Goal: Check status: Check status

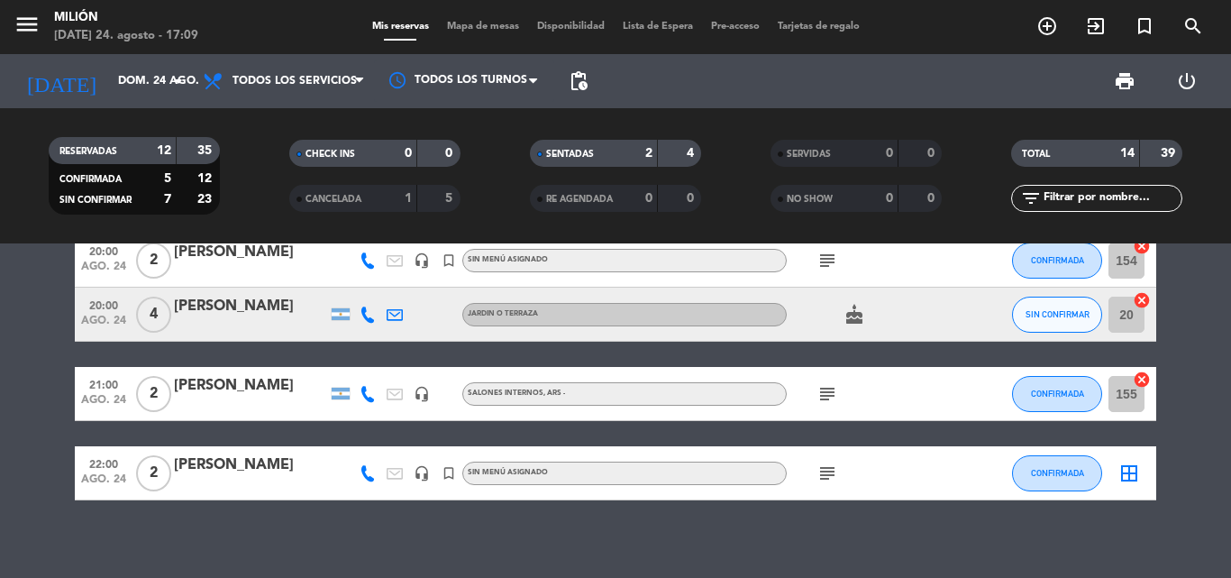
scroll to position [778, 0]
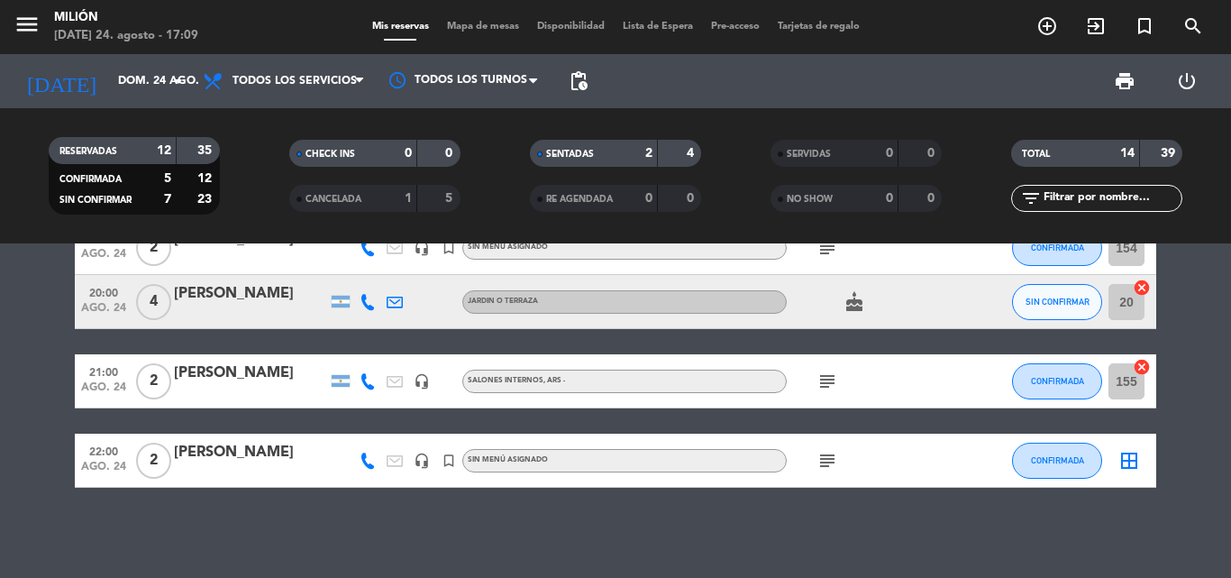
click at [835, 457] on icon "subject" at bounding box center [827, 461] width 22 height 22
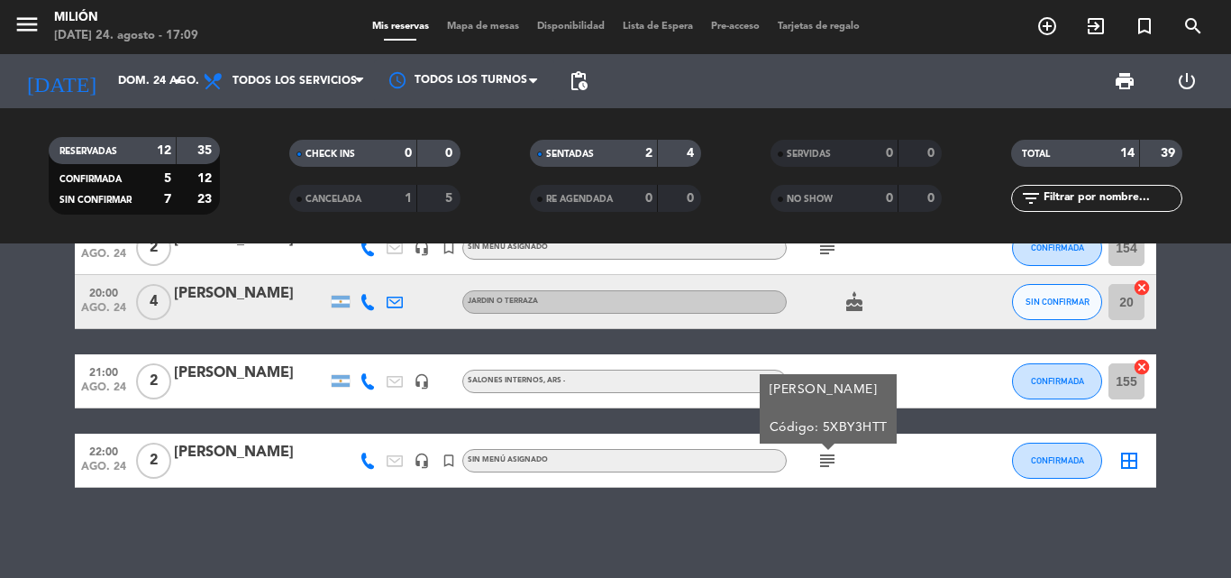
click at [834, 370] on icon "subject" at bounding box center [827, 381] width 22 height 22
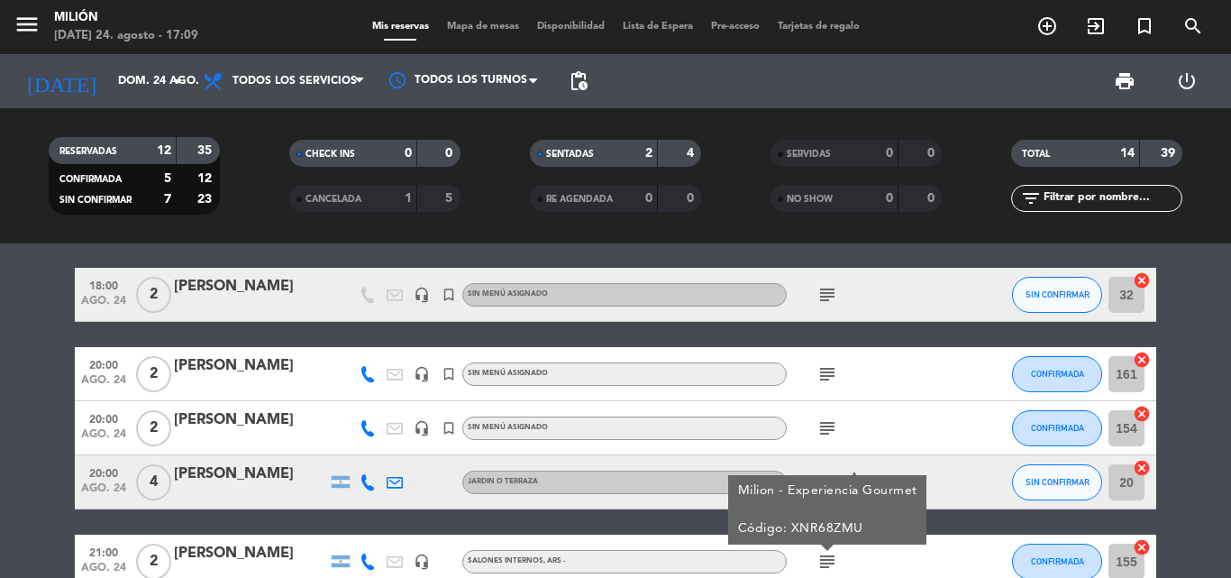
scroll to position [507, 0]
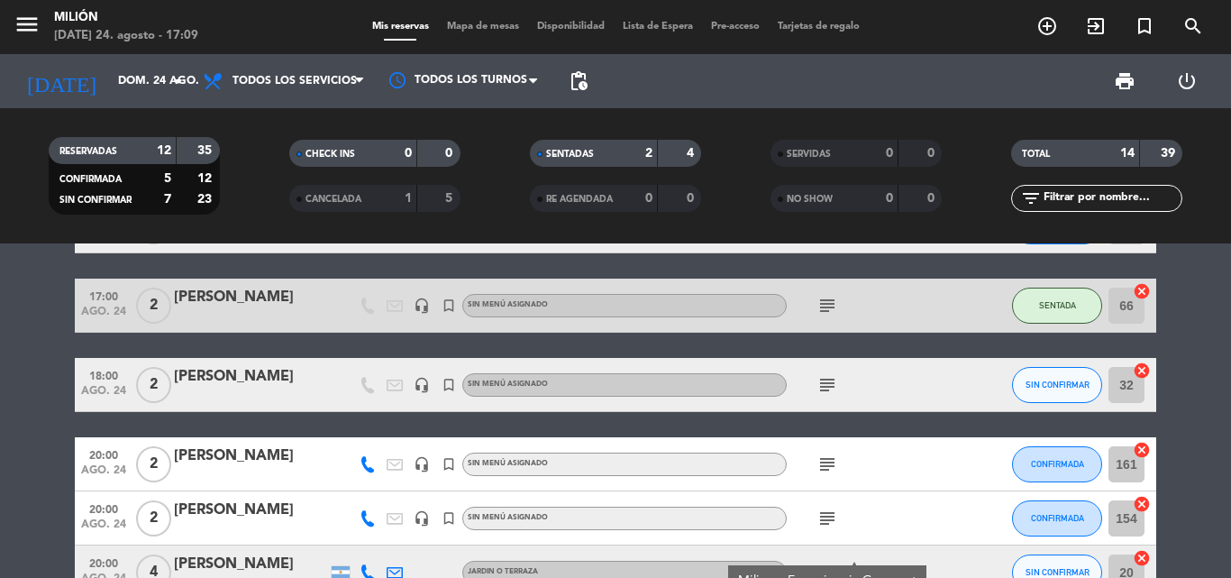
click at [826, 387] on icon "subject" at bounding box center [827, 385] width 22 height 22
click at [0, 381] on bookings-row "11:30 [DATE] 2 [PERSON_NAME] headset_mic turned_in_not Sin menú asignado subjec…" at bounding box center [615, 266] width 1231 height 984
click at [833, 303] on icon "subject" at bounding box center [827, 306] width 22 height 22
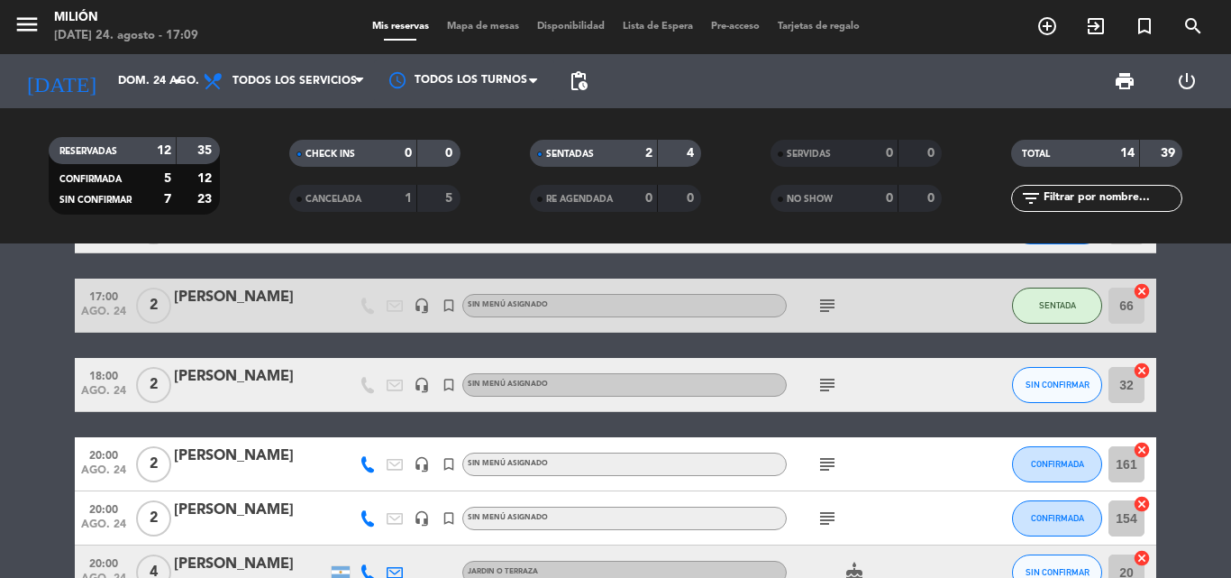
click at [155, 385] on span "2" at bounding box center [153, 385] width 35 height 36
click at [16, 374] on bookings-row "11:30 [DATE] 2 [PERSON_NAME] headset_mic turned_in_not Sin menú asignado subjec…" at bounding box center [615, 266] width 1231 height 984
